Goal: Find specific page/section: Find specific page/section

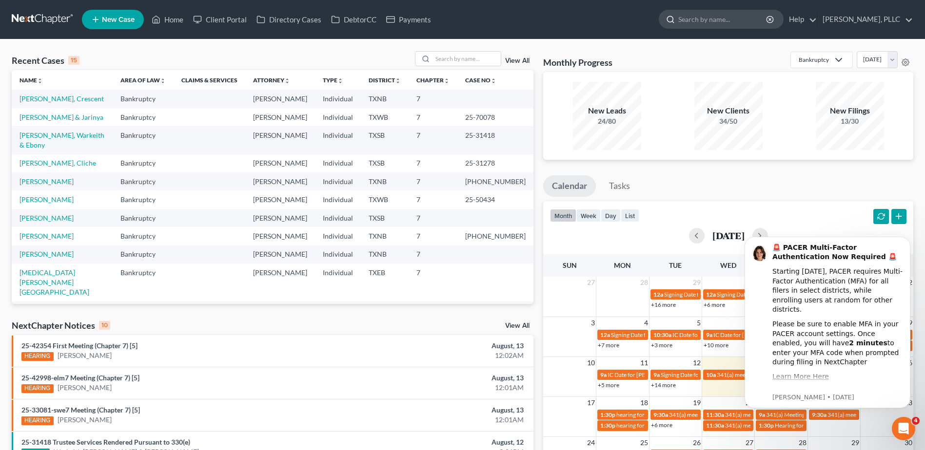
click at [721, 17] on input "search" at bounding box center [722, 19] width 89 height 18
paste input "25-31365"
type input "25-31365"
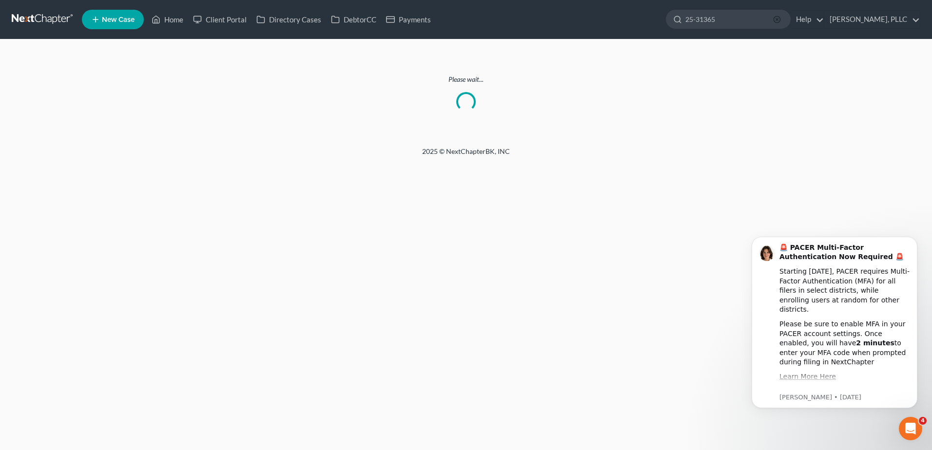
click at [773, 19] on icon "button" at bounding box center [777, 20] width 8 height 8
click at [724, 22] on input "search" at bounding box center [729, 19] width 89 height 18
paste input "Eddie Frank Guevares"
type input "Eddie Frank Guevares"
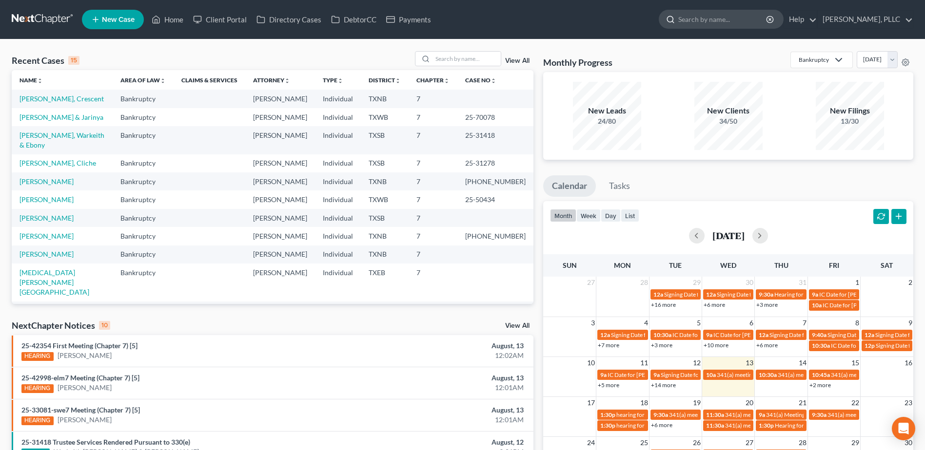
drag, startPoint x: 730, startPoint y: 6, endPoint x: 713, endPoint y: 21, distance: 22.1
click at [730, 8] on nav "Home New Case Client Portal Directory Cases DebtorCC Payments [PERSON_NAME], PL…" at bounding box center [462, 19] width 925 height 39
click at [713, 21] on input "search" at bounding box center [722, 19] width 89 height 18
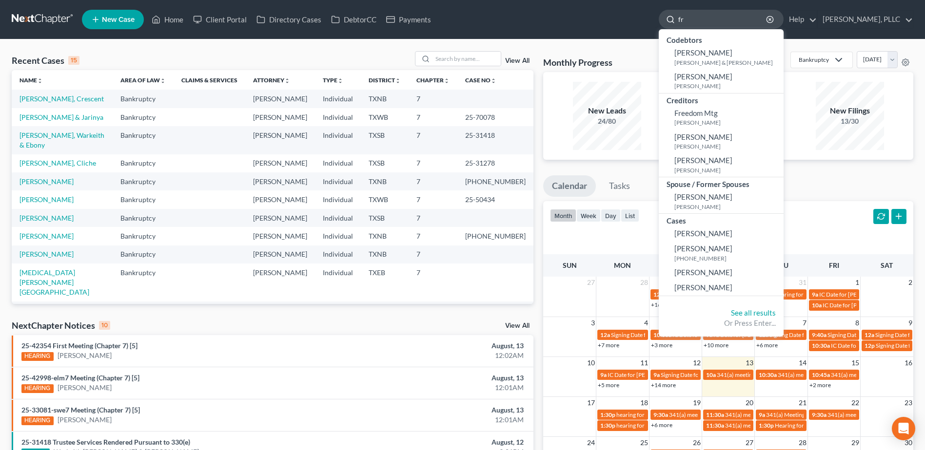
type input "f"
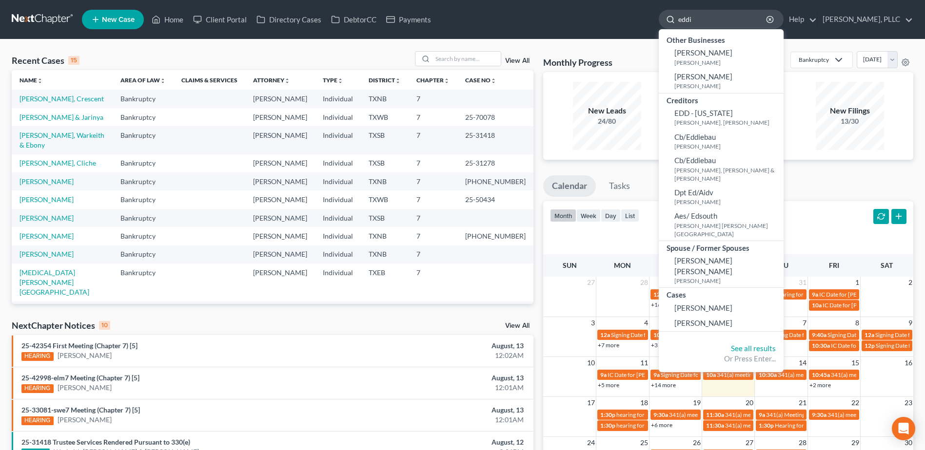
type input "[PERSON_NAME]"
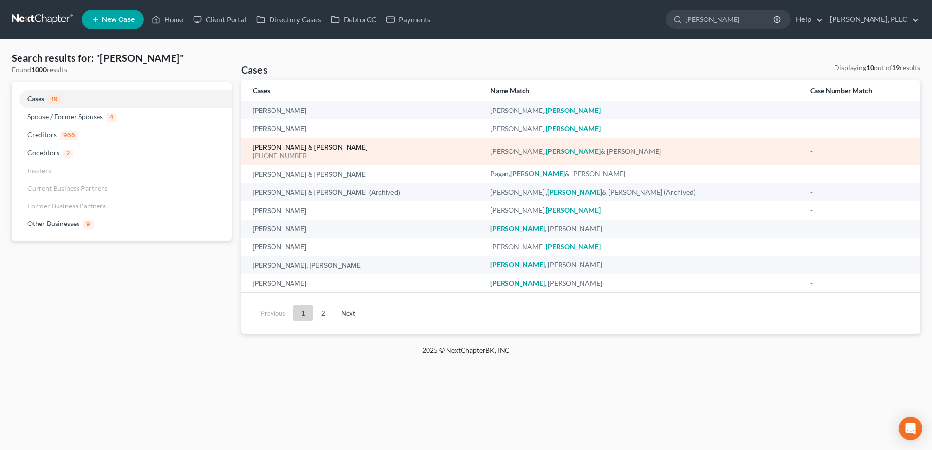
click at [324, 144] on link "[PERSON_NAME] & [PERSON_NAME]" at bounding box center [310, 147] width 115 height 7
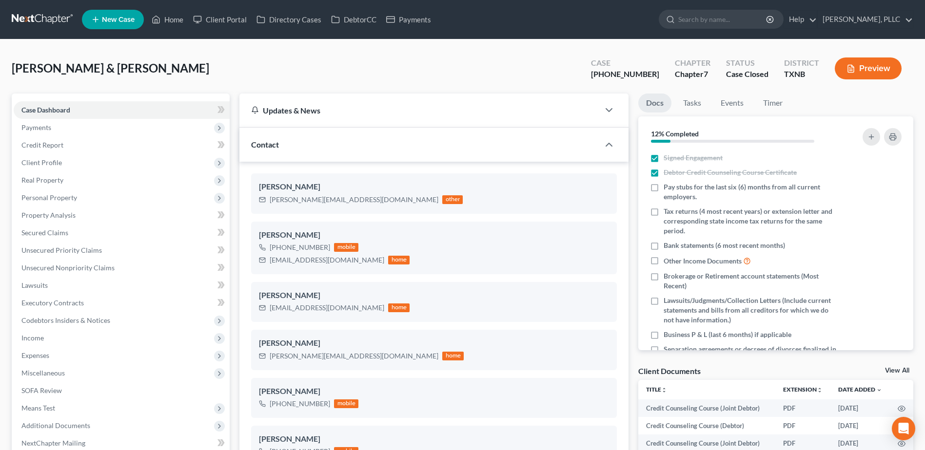
scroll to position [1214, 0]
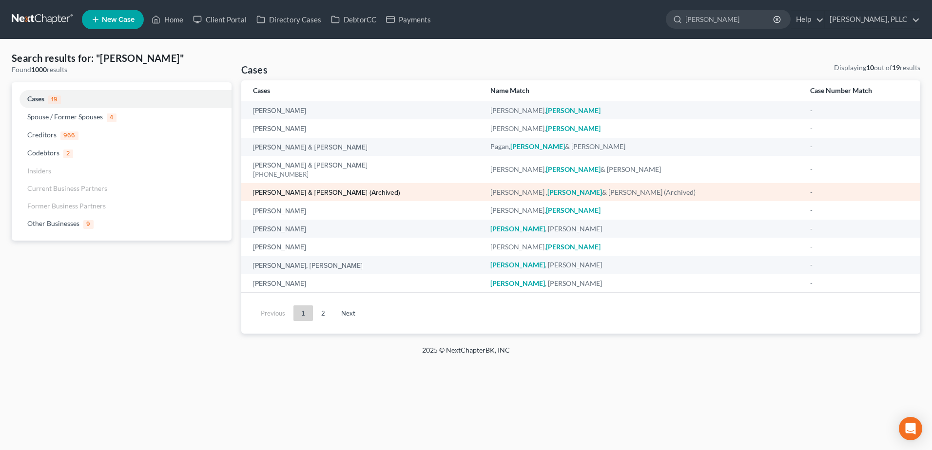
click at [287, 192] on link "[PERSON_NAME] & [PERSON_NAME] (Archived)" at bounding box center [326, 193] width 147 height 7
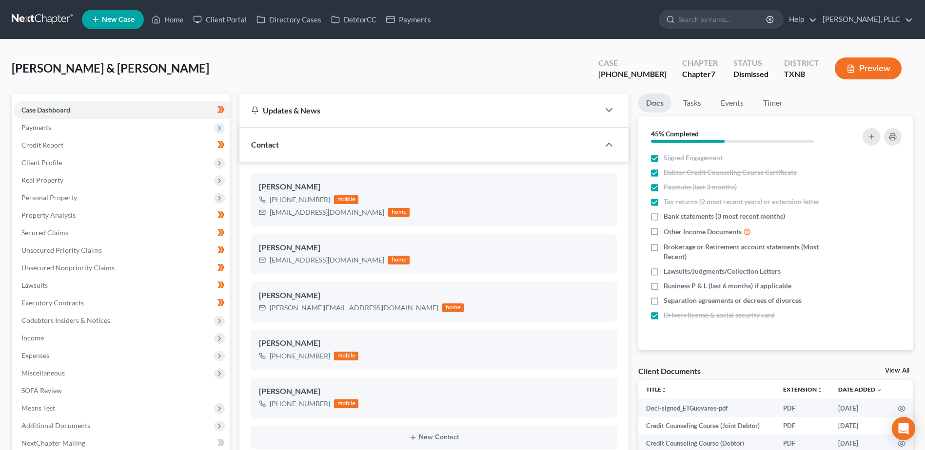
scroll to position [321, 0]
click at [678, 18] on input "search" at bounding box center [722, 19] width 89 height 18
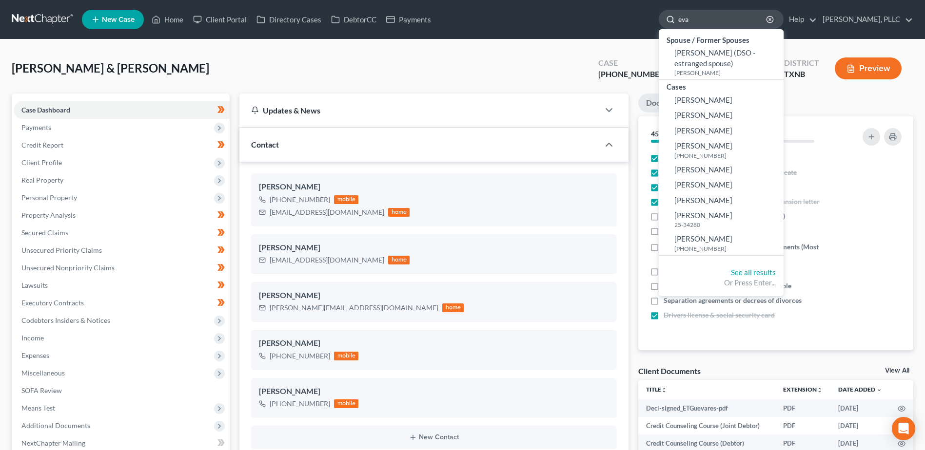
type input "eva"
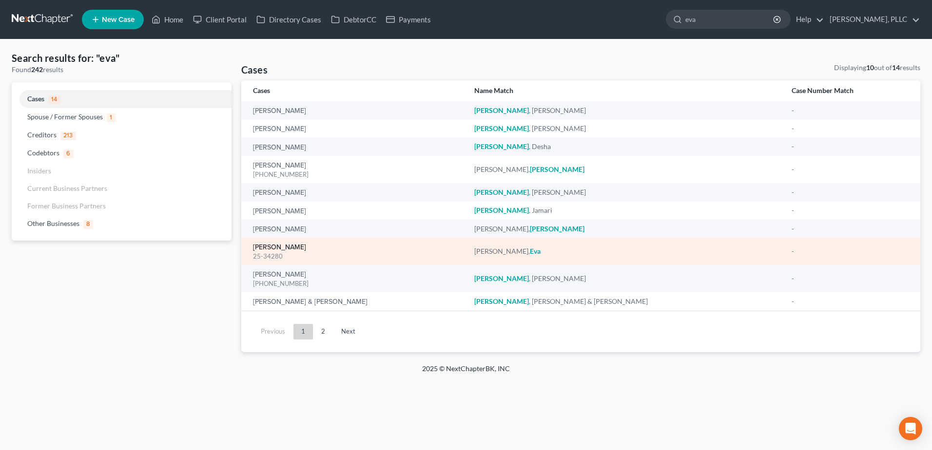
click at [279, 245] on link "[PERSON_NAME]" at bounding box center [279, 247] width 53 height 7
select select "4"
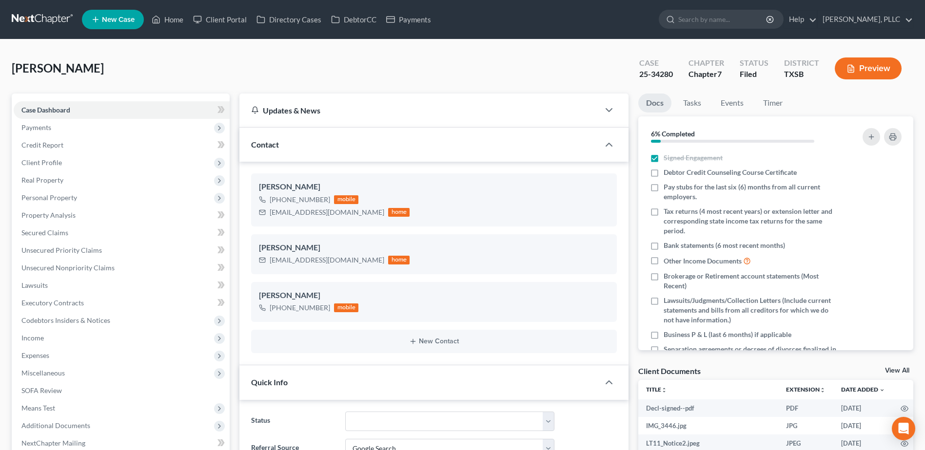
scroll to position [538, 0]
